Goal: Task Accomplishment & Management: Manage account settings

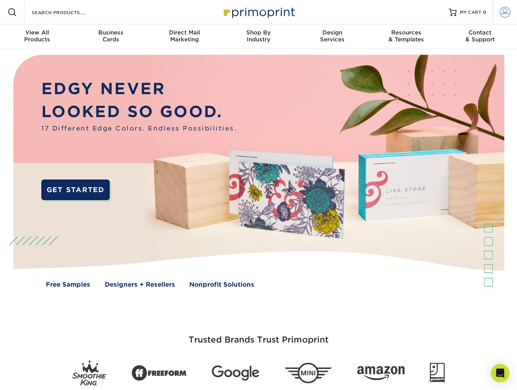
click at [505, 10] on span at bounding box center [505, 12] width 11 height 11
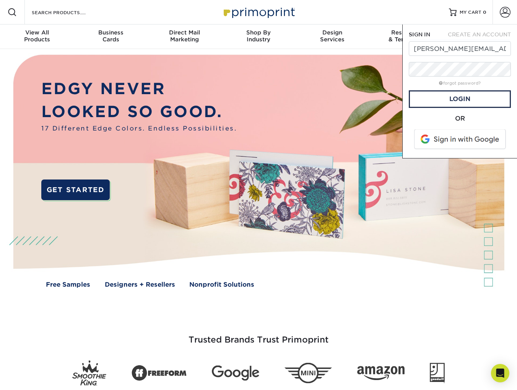
click at [324, 10] on div "Resources Menu Search Products Account SIGN IN CREATE AN ACCOUNT cheryl.dillner…" at bounding box center [258, 12] width 517 height 24
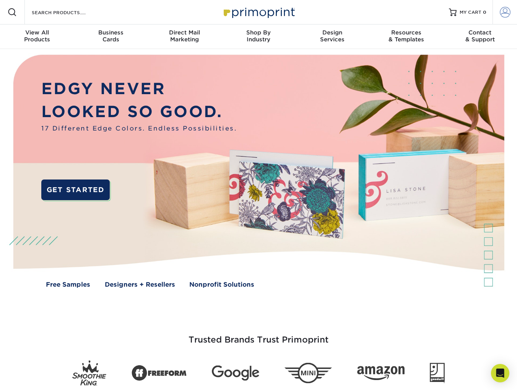
click at [508, 10] on span at bounding box center [505, 12] width 11 height 11
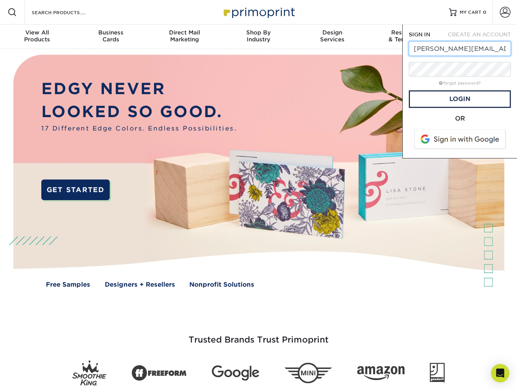
drag, startPoint x: 413, startPoint y: 49, endPoint x: 545, endPoint y: 46, distance: 131.7
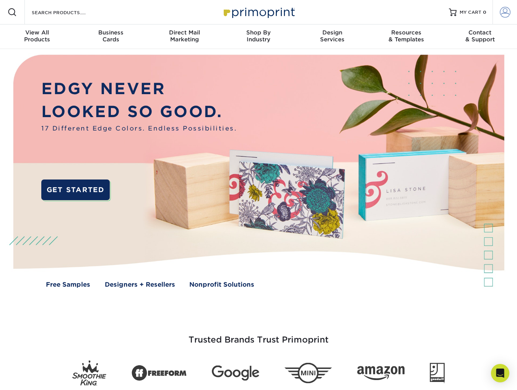
click at [501, 12] on span at bounding box center [505, 12] width 11 height 11
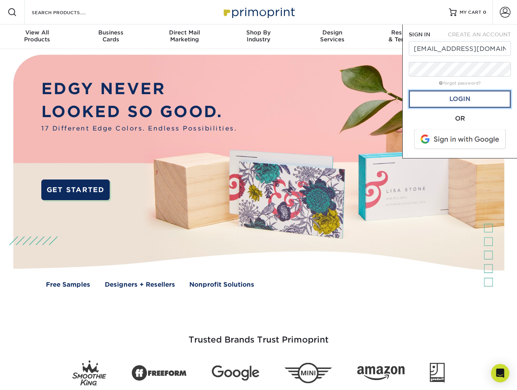
click at [463, 97] on link "Login" at bounding box center [460, 99] width 102 height 18
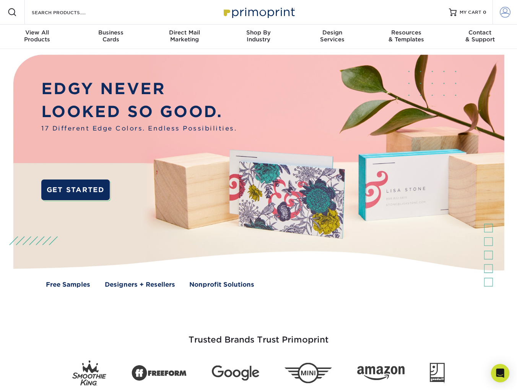
click at [507, 11] on span at bounding box center [505, 12] width 11 height 11
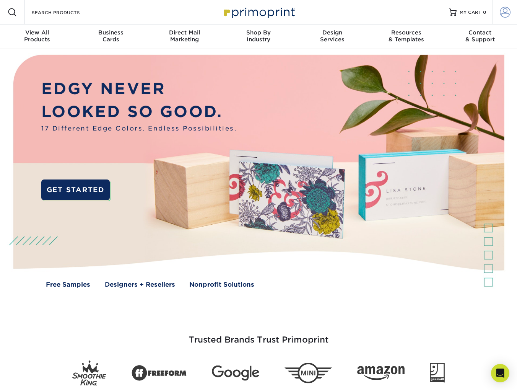
click at [509, 18] on link "Account" at bounding box center [505, 12] width 24 height 24
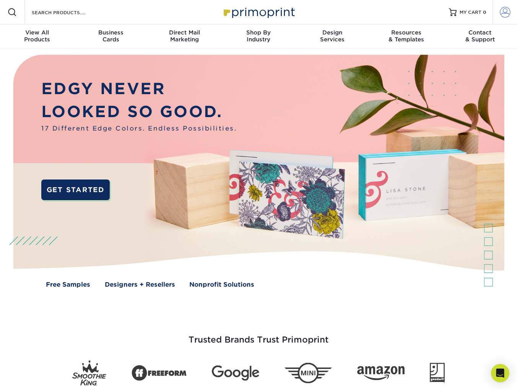
click at [507, 12] on span at bounding box center [505, 12] width 11 height 11
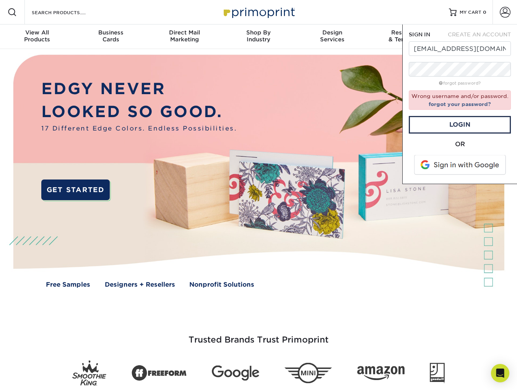
click at [515, 159] on div "SIGN IN CREATE AN ACCOUNT marketing@mtecorp.com forgot password? Wrong username…" at bounding box center [460, 104] width 115 height 160
click at [478, 126] on link "Login" at bounding box center [460, 125] width 102 height 18
drag, startPoint x: 416, startPoint y: 49, endPoint x: 510, endPoint y: 42, distance: 94.4
click at [509, 44] on input "marketing@mtecorp.com" at bounding box center [460, 48] width 102 height 15
type input "[PERSON_NAME][EMAIL_ADDRESS][PERSON_NAME][DOMAIN_NAME]"
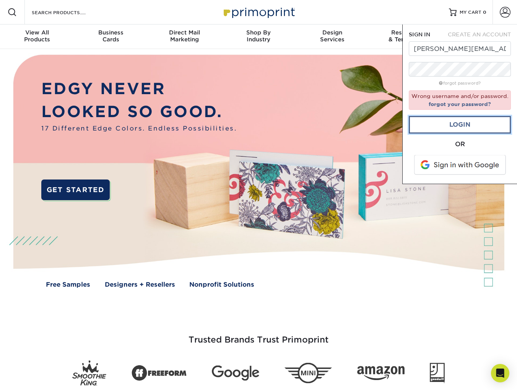
click at [472, 121] on link "Login" at bounding box center [460, 125] width 102 height 18
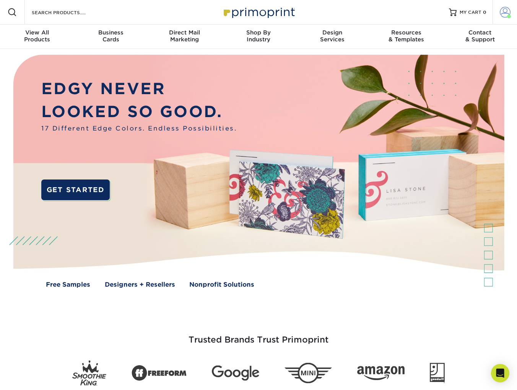
click at [504, 13] on span at bounding box center [505, 12] width 11 height 11
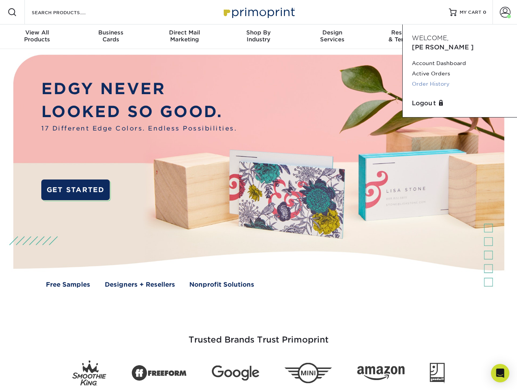
click at [435, 79] on link "Order History" at bounding box center [460, 84] width 96 height 10
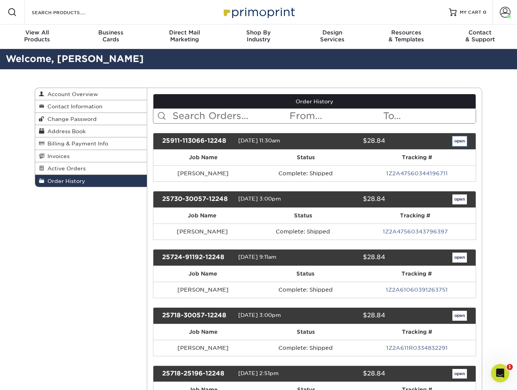
click at [461, 140] on link "open" at bounding box center [460, 141] width 15 height 10
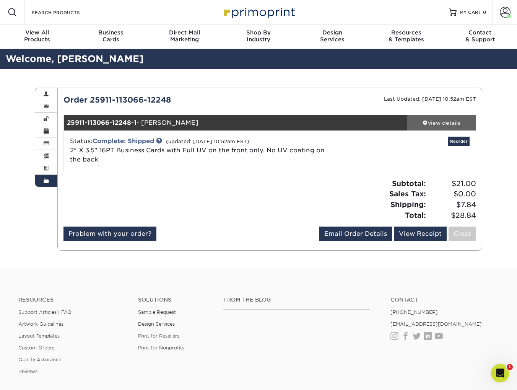
click at [451, 121] on div "view details" at bounding box center [441, 123] width 69 height 8
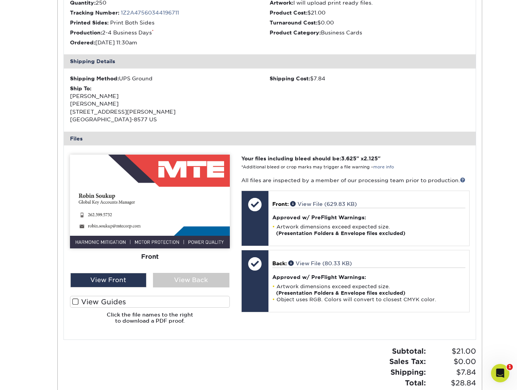
scroll to position [230, 0]
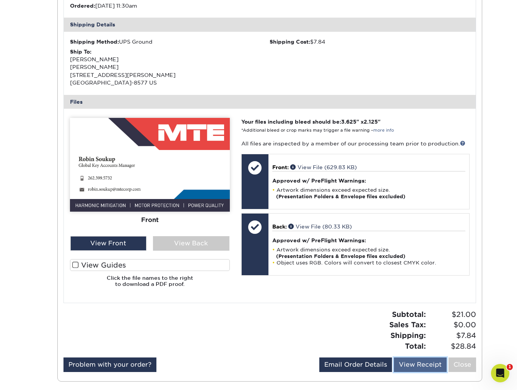
click at [420, 368] on link "View Receipt" at bounding box center [420, 364] width 53 height 15
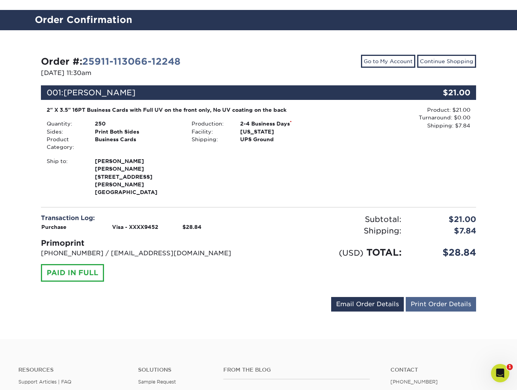
scroll to position [77, 0]
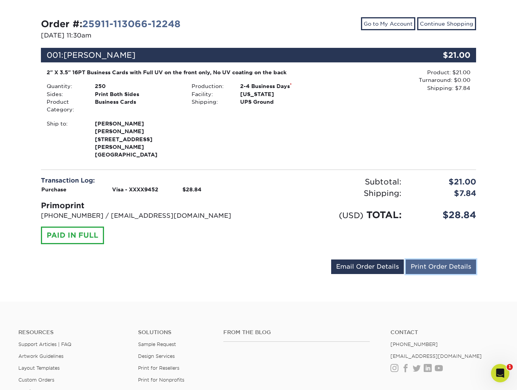
click at [456, 259] on link "Print Order Details" at bounding box center [441, 266] width 70 height 15
click at [273, 167] on div "Order #: 25911-113066-12248 [DATE] 11:30am Go to My Account Continue Shopping 0…" at bounding box center [259, 147] width 436 height 260
